Goal: Information Seeking & Learning: Learn about a topic

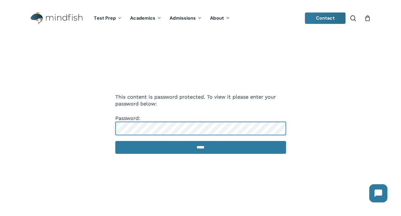
click at [115, 141] on input "*****" at bounding box center [200, 147] width 171 height 13
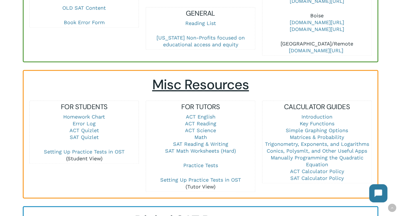
scroll to position [331, 0]
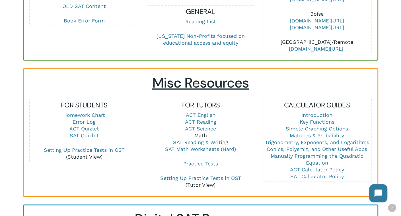
click at [201, 133] on link "Math" at bounding box center [200, 136] width 13 height 6
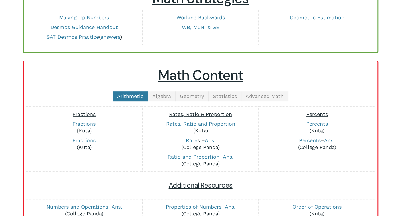
scroll to position [81, 0]
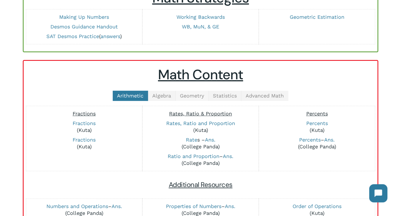
click at [200, 97] on span "Geometry" at bounding box center [192, 96] width 24 height 6
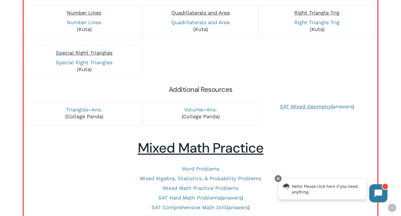
scroll to position [321, 0]
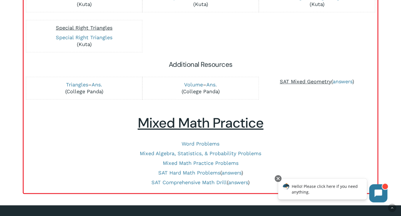
click at [287, 79] on span "SAT Mixed Geometry" at bounding box center [306, 82] width 52 height 6
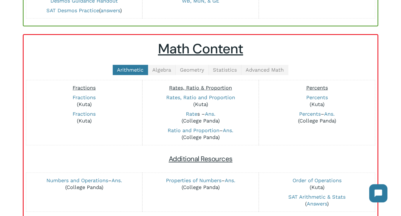
click at [191, 68] on span "Geometry" at bounding box center [192, 70] width 24 height 6
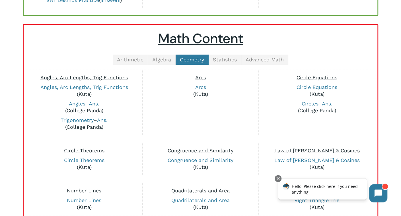
scroll to position [114, 0]
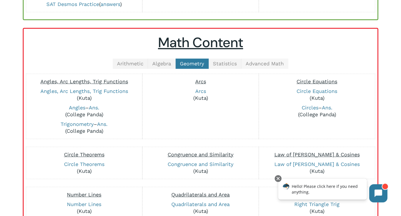
click at [255, 63] on span "Advanced Math" at bounding box center [265, 64] width 38 height 6
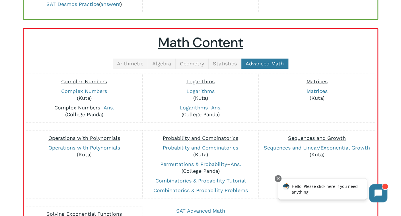
click at [82, 108] on link "Complex Numbers" at bounding box center [77, 108] width 46 height 6
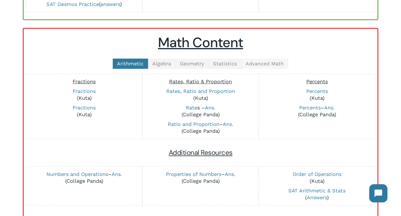
click at [262, 63] on span "Advanced Math" at bounding box center [265, 64] width 38 height 6
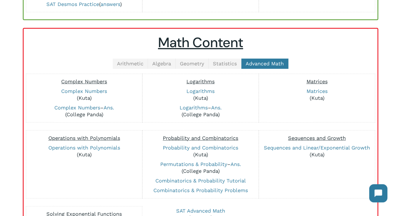
scroll to position [149, 0]
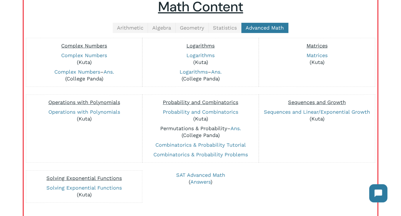
click at [185, 127] on link "Permutations & Probability" at bounding box center [193, 129] width 67 height 6
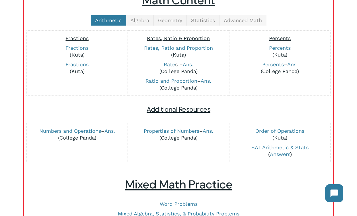
click at [241, 22] on span "Advanced Math" at bounding box center [243, 20] width 38 height 6
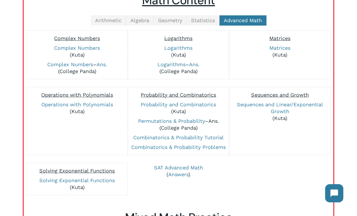
click at [217, 122] on link "Ans." at bounding box center [213, 121] width 11 height 6
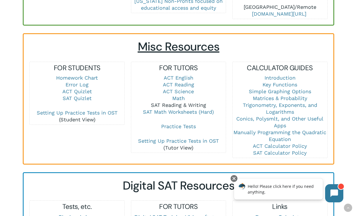
scroll to position [368, 0]
click at [181, 95] on link "Math" at bounding box center [178, 98] width 13 height 6
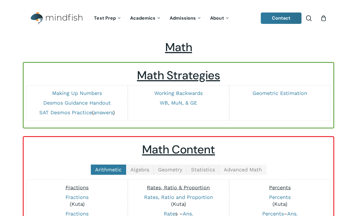
click at [237, 168] on span "Advanced Math" at bounding box center [243, 170] width 38 height 6
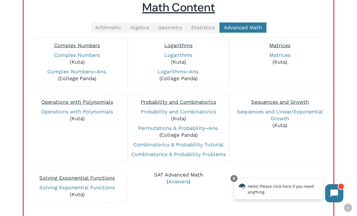
scroll to position [142, 0]
click at [103, 72] on link "Ans." at bounding box center [102, 72] width 11 height 6
